Goal: Information Seeking & Learning: Learn about a topic

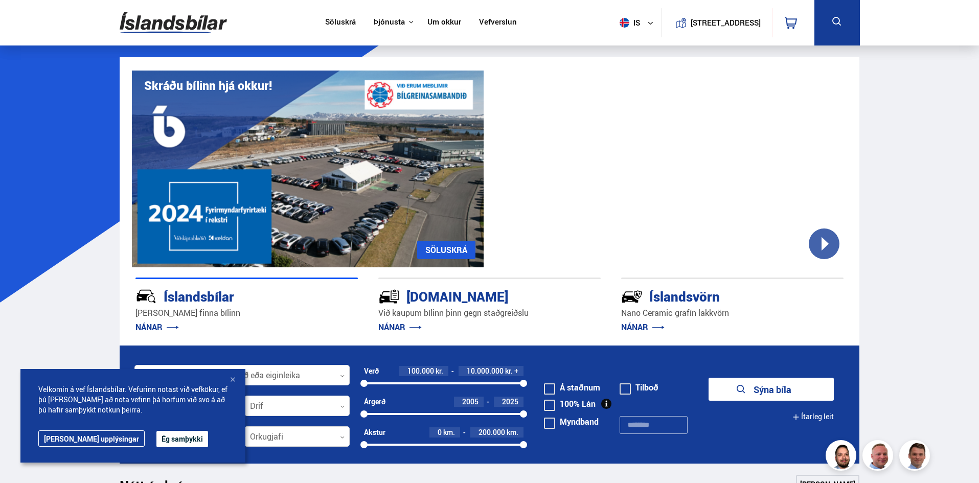
click at [234, 380] on div at bounding box center [233, 380] width 10 height 10
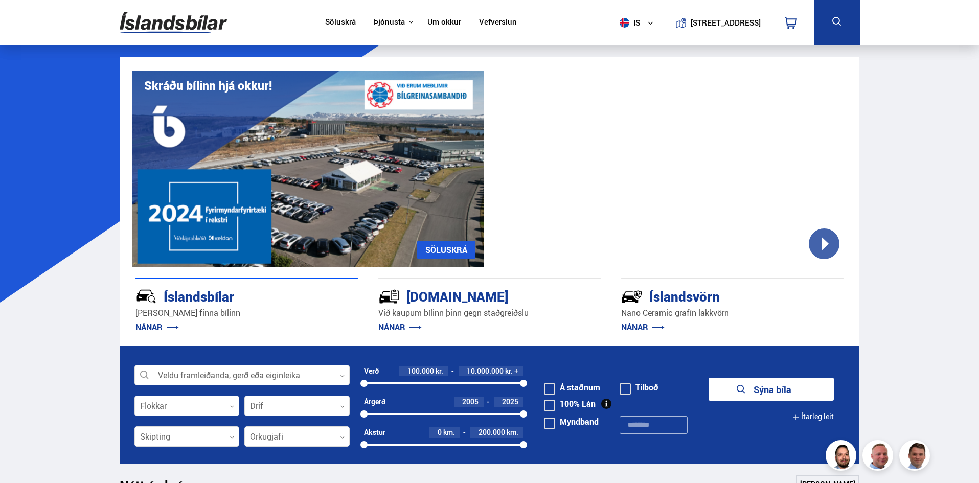
click at [171, 330] on link "NÁNAR" at bounding box center [157, 327] width 43 height 11
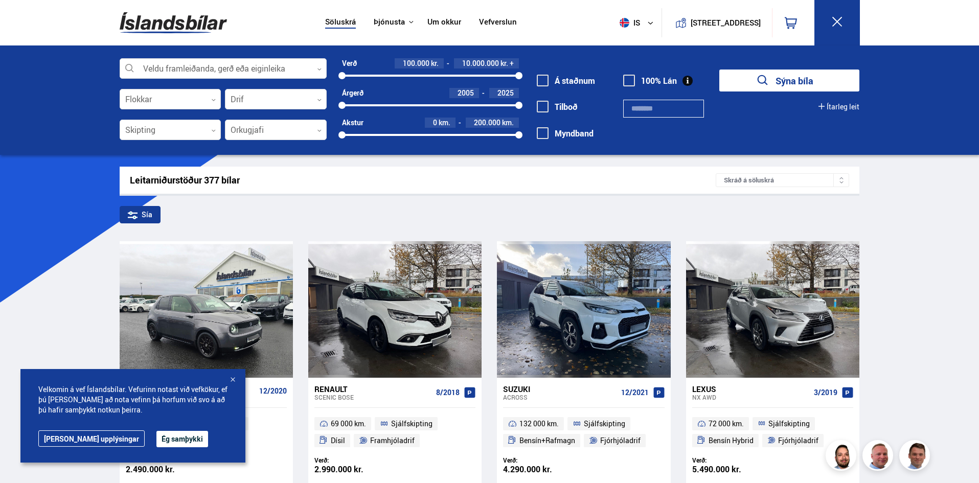
click at [161, 437] on button "Ég samþykki" at bounding box center [183, 439] width 52 height 16
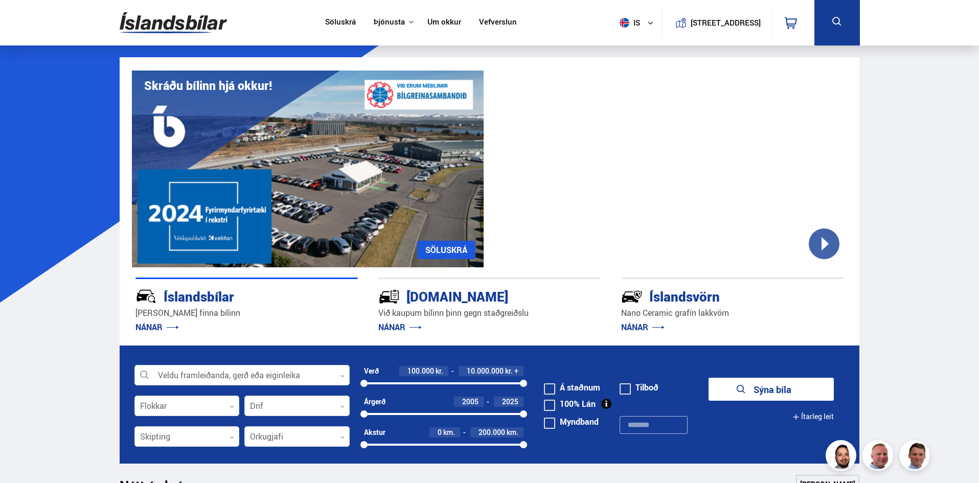
click at [433, 23] on link "Um okkur" at bounding box center [445, 22] width 34 height 11
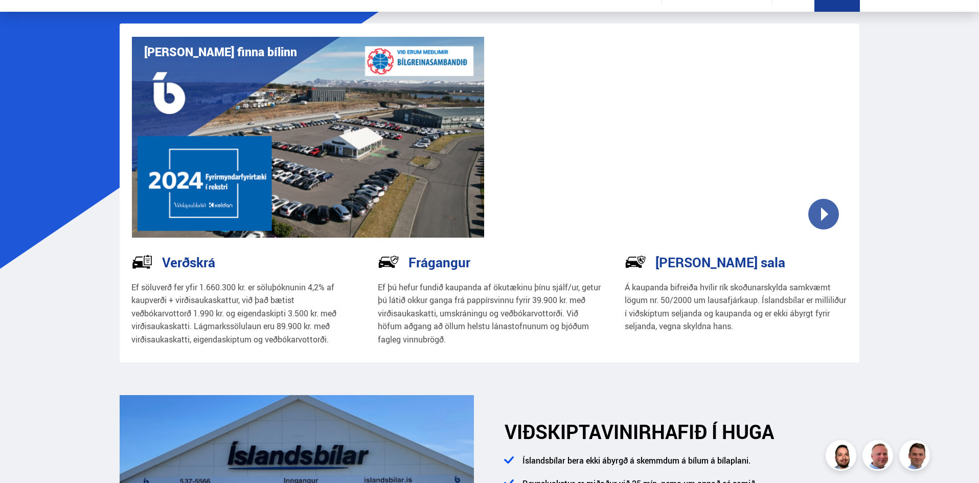
scroll to position [102, 0]
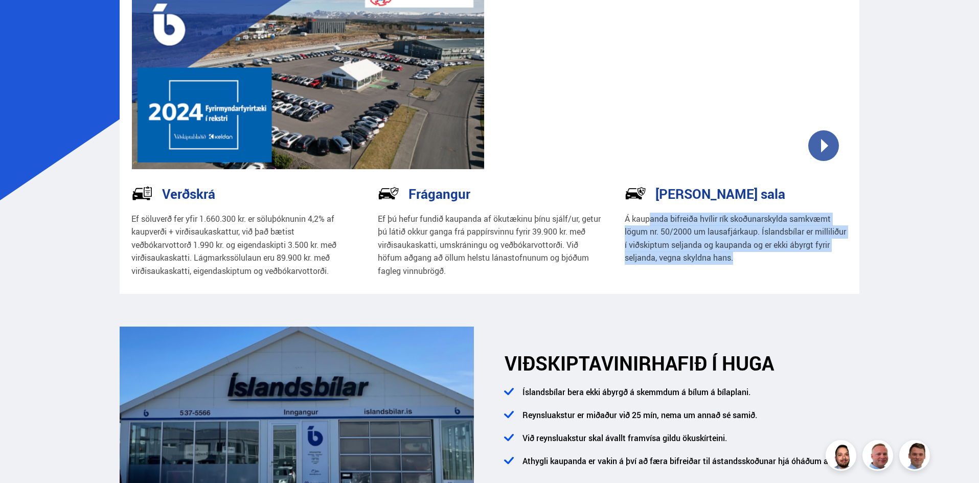
drag, startPoint x: 651, startPoint y: 221, endPoint x: 835, endPoint y: 257, distance: 187.6
click at [835, 257] on p "Á kaupanda bifreiða hvílir rík skoðunarskylda samkvæmt lögum nr. 50/2000 um lau…" at bounding box center [737, 239] width 224 height 52
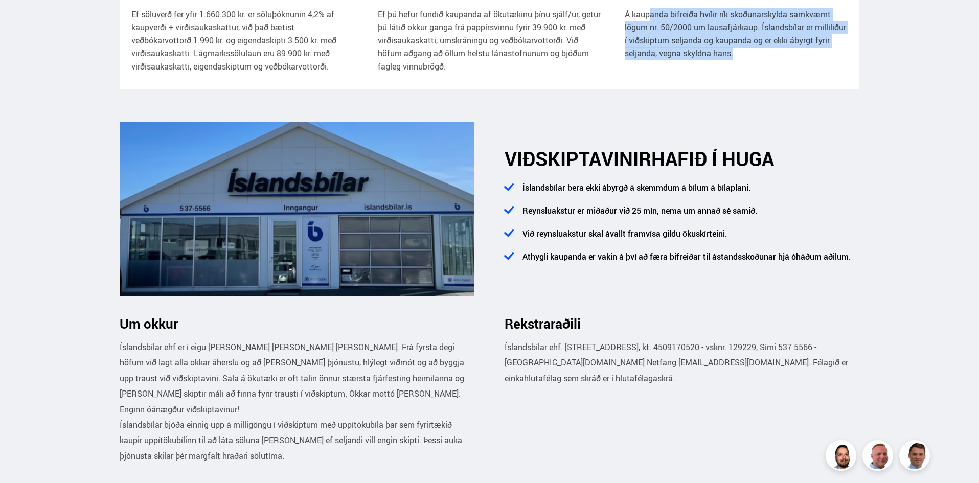
scroll to position [0, 0]
